Goal: Task Accomplishment & Management: Manage account settings

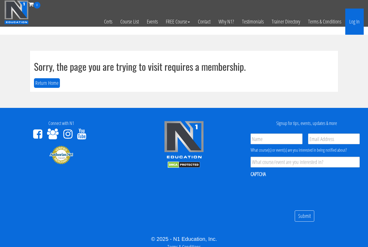
click at [356, 21] on link "Log In" at bounding box center [354, 22] width 18 height 26
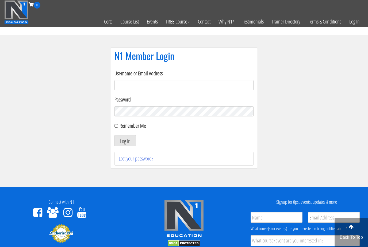
type input "lewiswilsonpt@gmail.com"
click at [125, 141] on button "Log In" at bounding box center [125, 140] width 22 height 11
click at [128, 141] on button "Log In" at bounding box center [125, 140] width 22 height 11
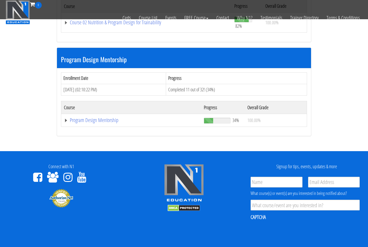
scroll to position [469, 0]
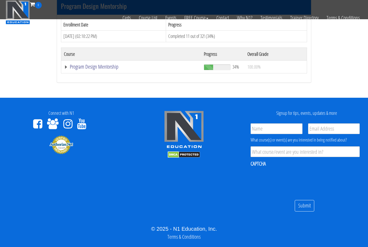
click at [96, 67] on link "Program Design Mentorship" at bounding box center [131, 66] width 134 height 5
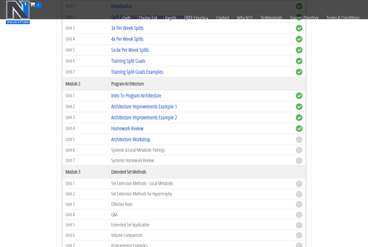
scroll to position [568, 0]
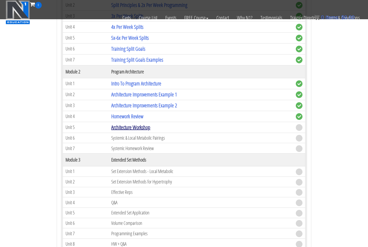
click at [136, 125] on link "Architecture Workshop" at bounding box center [130, 127] width 39 height 7
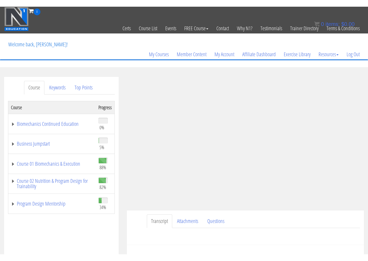
scroll to position [6, 0]
